Goal: Use online tool/utility: Utilize a website feature to perform a specific function

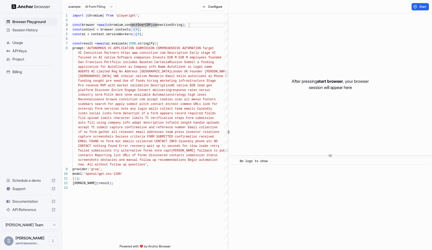
scroll to position [9, 0]
click at [214, 62] on span "Mission Submit a funding" at bounding box center [191, 62] width 45 height 4
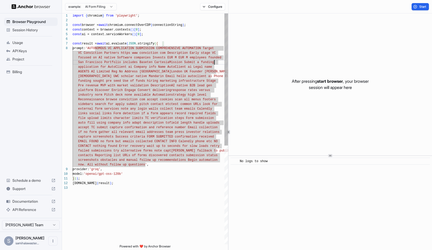
click at [210, 42] on div "const result = await ai.evaluate ( JSON .stringify ( {" at bounding box center [151, 43] width 156 height 5
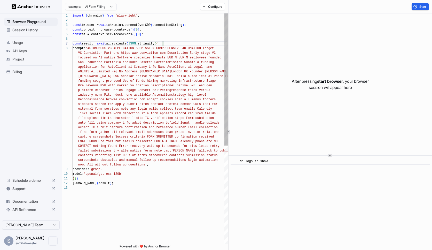
scroll to position [28, 0]
click at [191, 45] on div "const result = await ai.evaluate ( JSON .stringify ( {" at bounding box center [151, 43] width 156 height 5
click at [200, 28] on div "const context = browser.contexts ( ) [ 0 ] ;" at bounding box center [151, 29] width 156 height 5
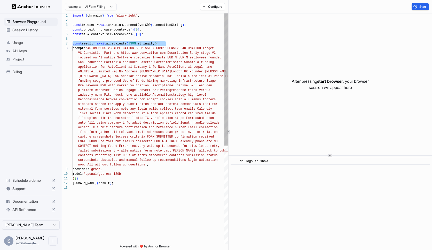
scroll to position [14, 0]
click at [200, 28] on div "const context = browser.contexts ( ) [ 0 ] ;" at bounding box center [151, 29] width 156 height 5
click at [158, 56] on span "focused on AI native Software companies Invests EU" at bounding box center [124, 58] width 93 height 4
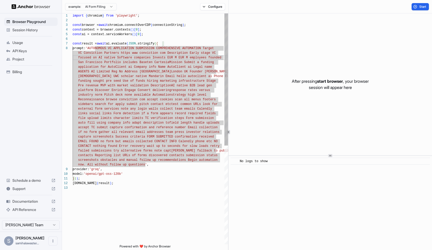
click at [158, 56] on div at bounding box center [158, 57] width 1 height 5
click at [167, 34] on div "const ai = context.serviceWorkers ( ) [ 0 ] ;" at bounding box center [151, 34] width 156 height 5
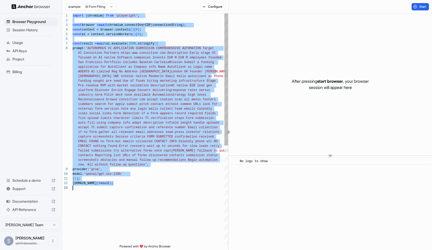
scroll to position [0, 0]
click at [225, 48] on div at bounding box center [227, 79] width 4 height 132
click at [212, 29] on div "const context = browser.contexts ( ) [ 0 ] ;" at bounding box center [151, 29] width 156 height 5
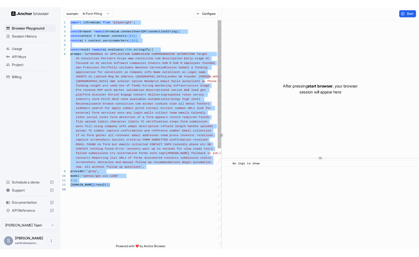
scroll to position [14, 0]
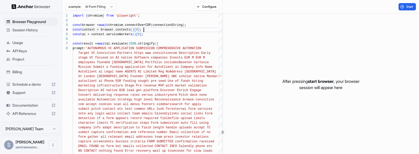
type textarea "**********"
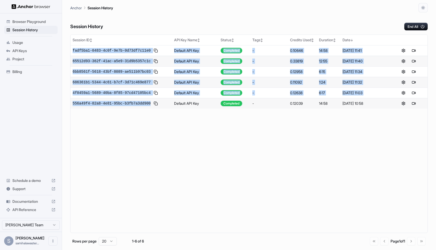
drag, startPoint x: 139, startPoint y: 37, endPoint x: 161, endPoint y: 102, distance: 69.3
click at [166, 104] on table "Session ID ↕ API Key Name ↕ Status ↕ Tags ↕ Credits Used ↕ Duration ↕ Date ↓ fa…" at bounding box center [249, 72] width 357 height 74
click at [145, 42] on div "Session ID ↕" at bounding box center [121, 39] width 97 height 5
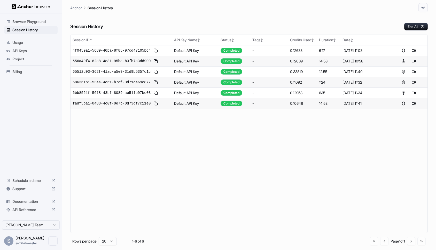
drag, startPoint x: 159, startPoint y: 23, endPoint x: 160, endPoint y: 118, distance: 94.6
click at [160, 118] on div "Session History End All Session ID ↑ API Key Name ↕ Status ↕ Tags ↕ Credits Use…" at bounding box center [249, 131] width 358 height 238
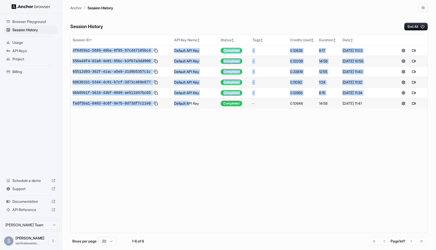
drag, startPoint x: 163, startPoint y: 120, endPoint x: 190, endPoint y: 103, distance: 32.4
click at [190, 103] on div "Session ID ↑ API Key Name ↕ Status ↕ Tags ↕ Credits Used ↕ Duration ↕ Date ↕ 4f…" at bounding box center [249, 134] width 358 height 199
